Goal: Task Accomplishment & Management: Manage account settings

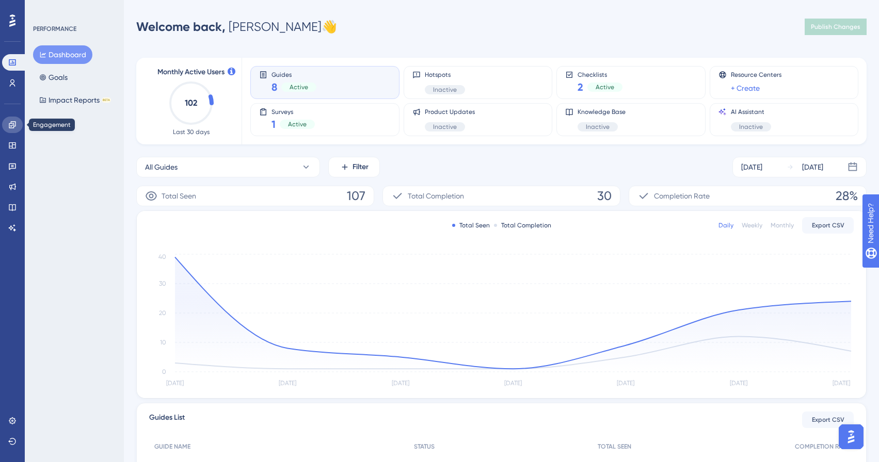
click at [11, 131] on link at bounding box center [12, 125] width 21 height 17
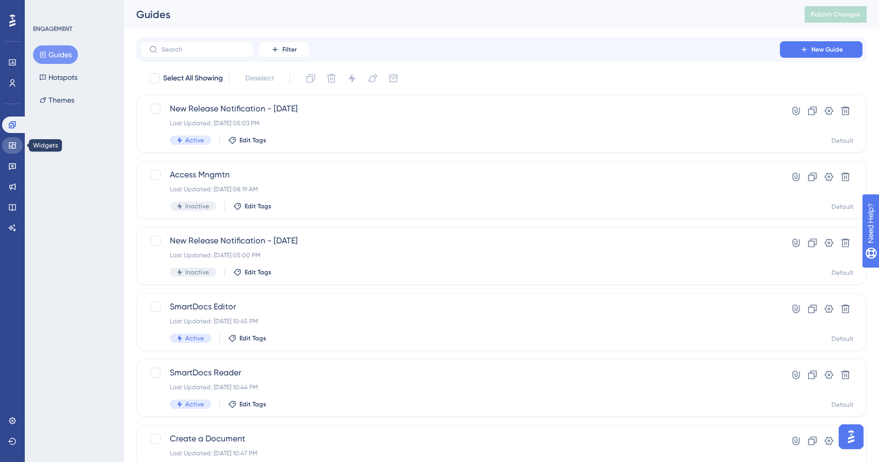
click at [15, 151] on link at bounding box center [12, 145] width 21 height 17
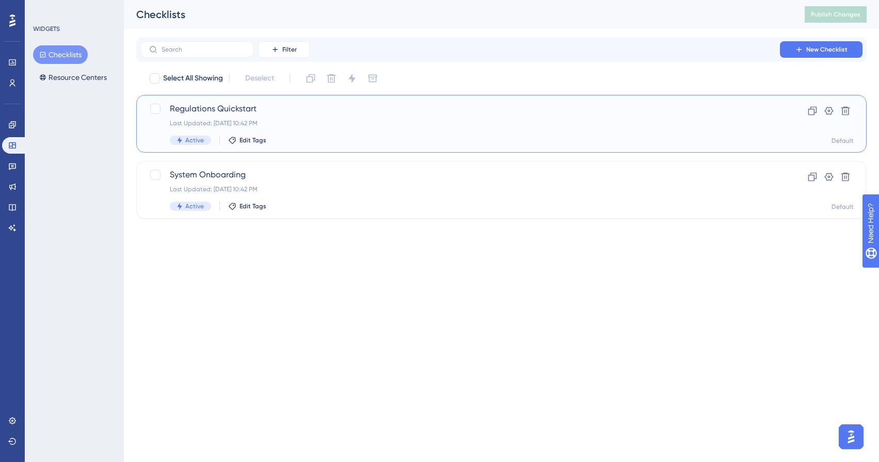
click at [624, 133] on div "Regulations Quickstart Last Updated: [DATE] 10:42 PM Active Edit Tags" at bounding box center [460, 124] width 581 height 42
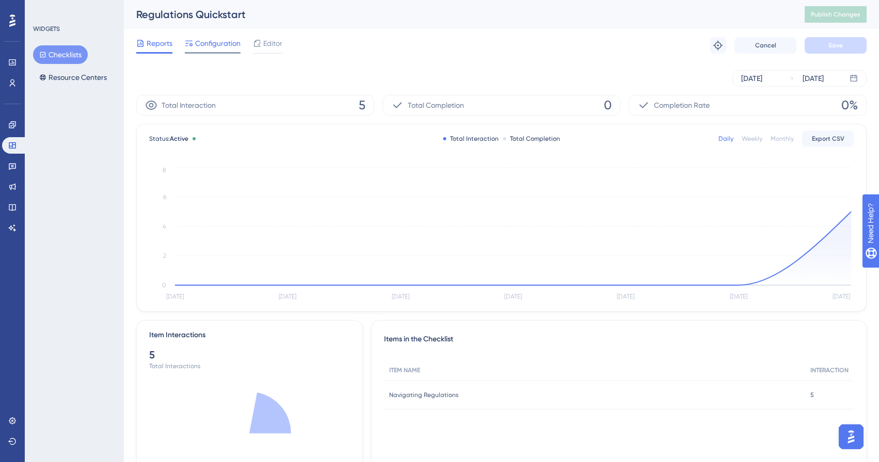
click at [212, 38] on span "Configuration" at bounding box center [217, 43] width 45 height 12
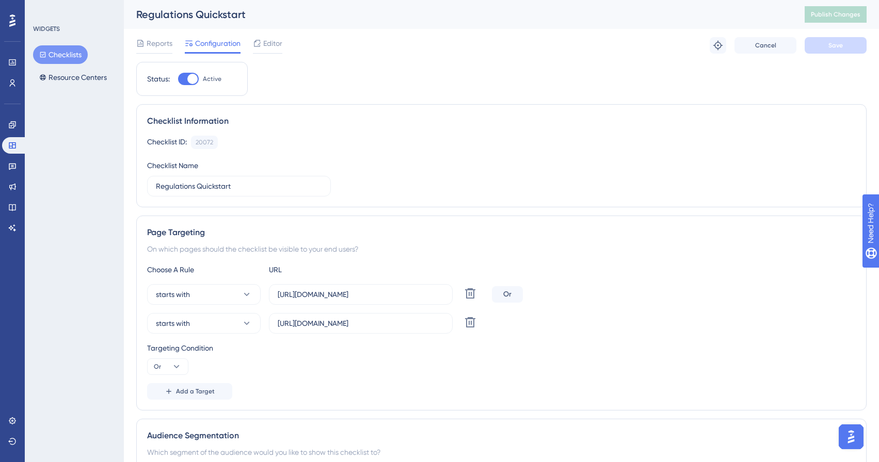
click at [188, 78] on div at bounding box center [192, 79] width 10 height 10
click at [178, 79] on input "Active" at bounding box center [178, 79] width 1 height 1
checkbox input "false"
click at [834, 41] on button "Save" at bounding box center [836, 45] width 62 height 17
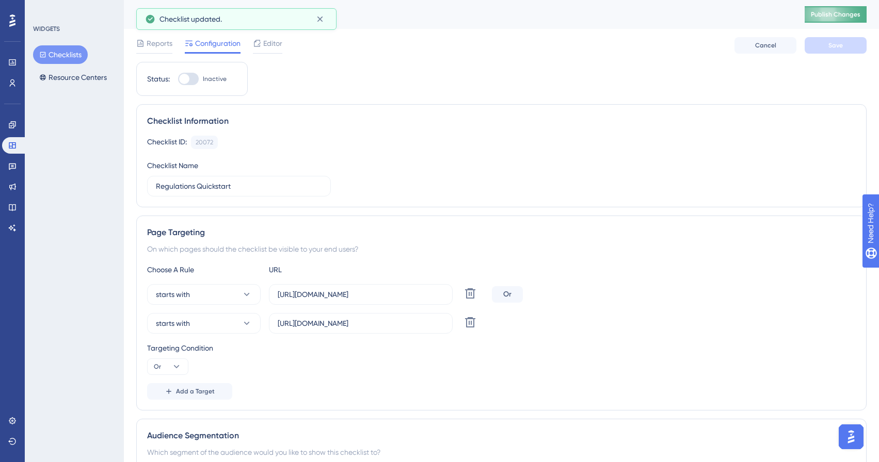
click at [836, 14] on span "Publish Changes" at bounding box center [836, 14] width 50 height 8
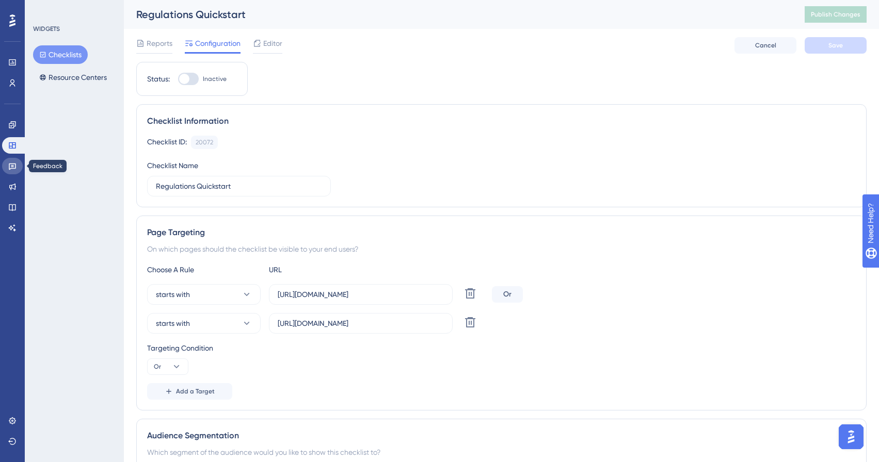
click at [12, 166] on icon at bounding box center [12, 167] width 7 height 7
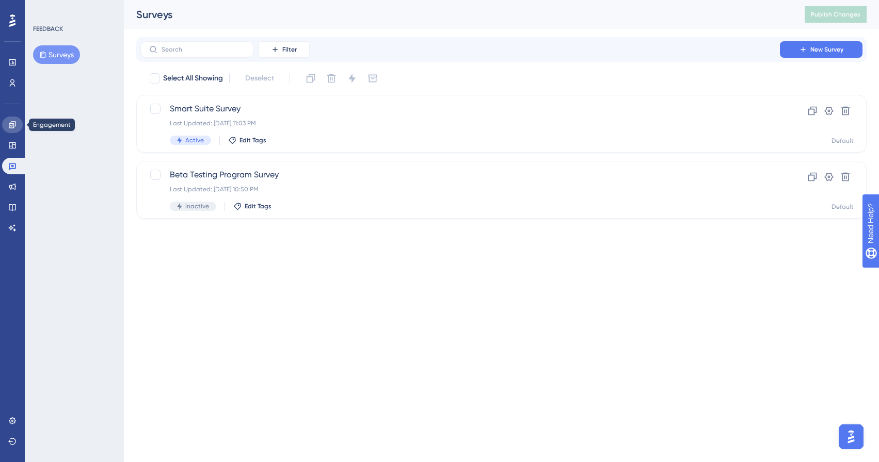
click at [13, 121] on icon at bounding box center [12, 125] width 8 height 8
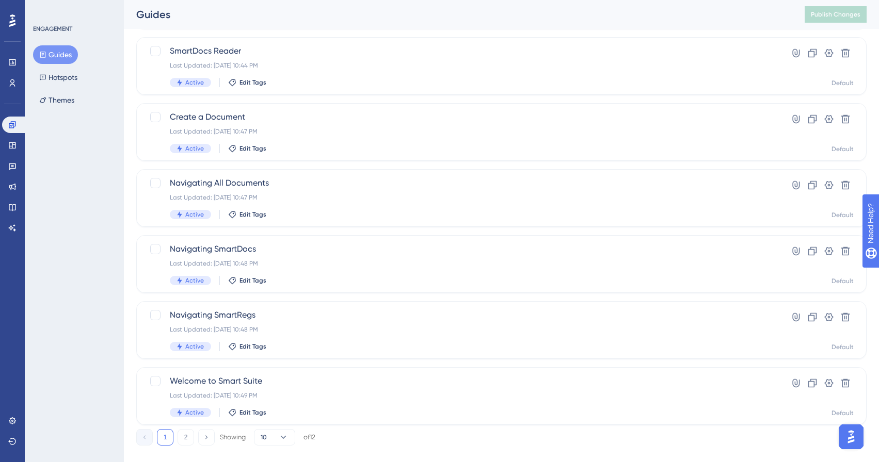
scroll to position [339, 0]
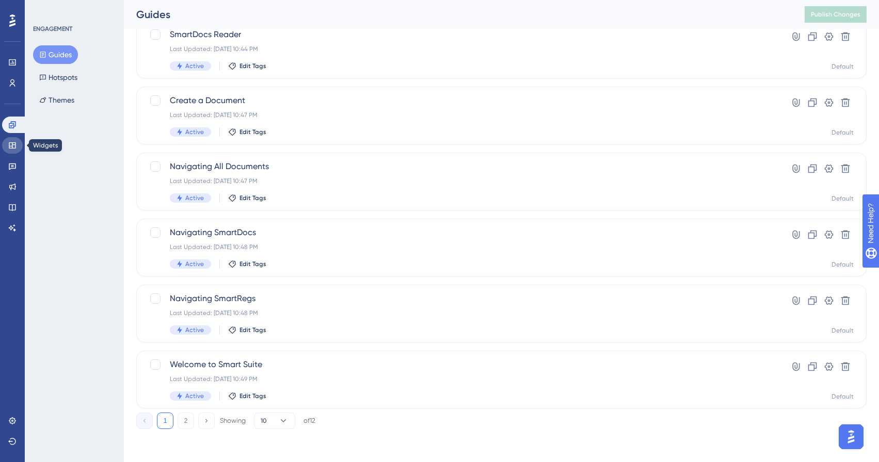
click at [8, 142] on icon at bounding box center [12, 145] width 8 height 8
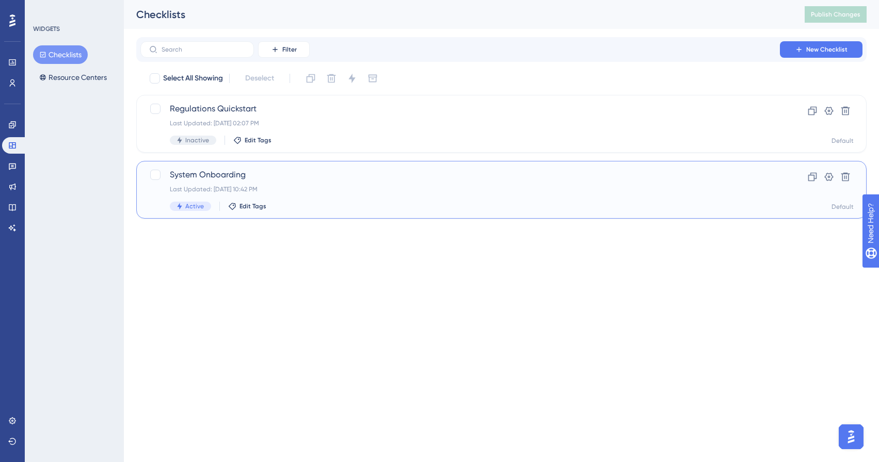
click at [335, 190] on div "Last Updated: [DATE] 10:42 PM" at bounding box center [460, 189] width 581 height 8
